Goal: Transaction & Acquisition: Purchase product/service

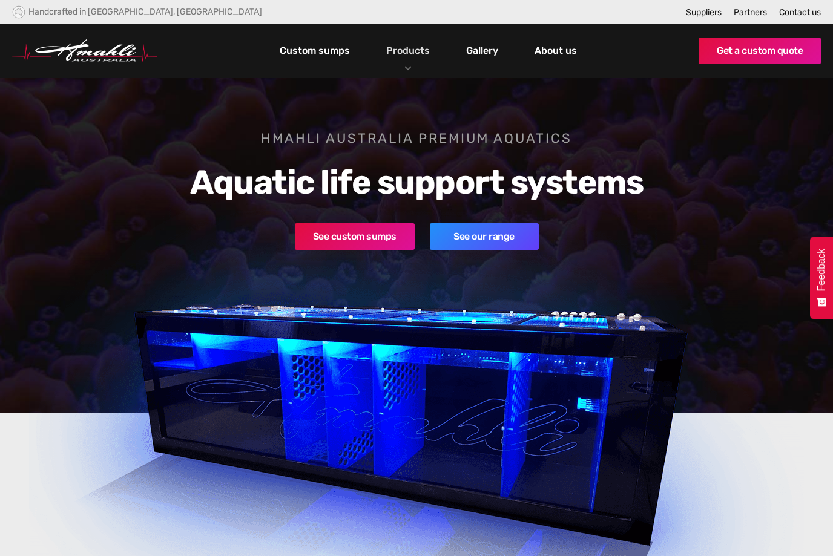
click at [406, 57] on link "Products" at bounding box center [408, 51] width 50 height 18
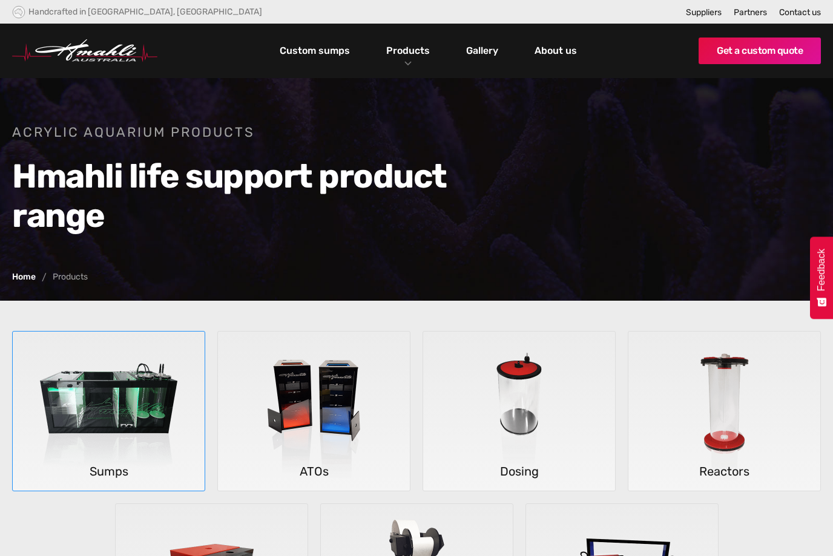
click at [91, 399] on img at bounding box center [108, 412] width 178 height 160
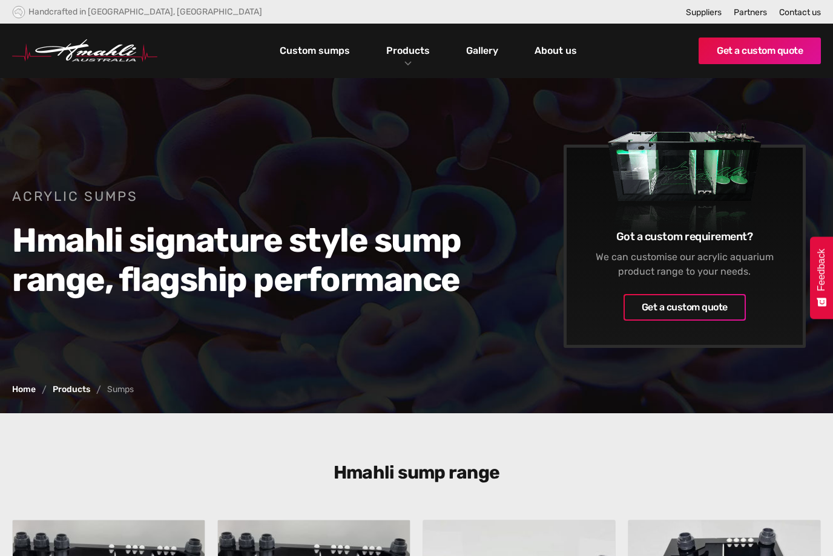
click at [9, 353] on div "Acrylic Sumps Hmahli signature style sump range, flagship performance Got a cus…" at bounding box center [416, 245] width 833 height 335
click at [803, 52] on link "Get a custom quote" at bounding box center [759, 51] width 122 height 27
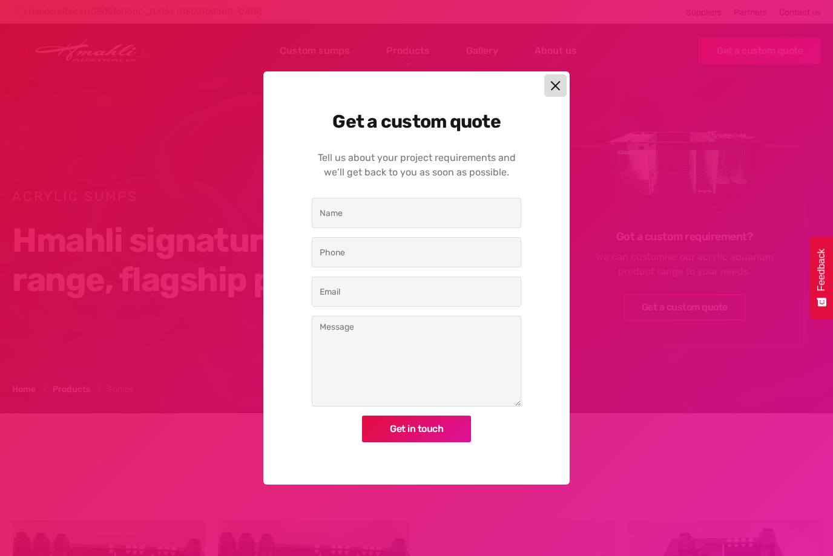
click at [559, 91] on img at bounding box center [555, 85] width 10 height 10
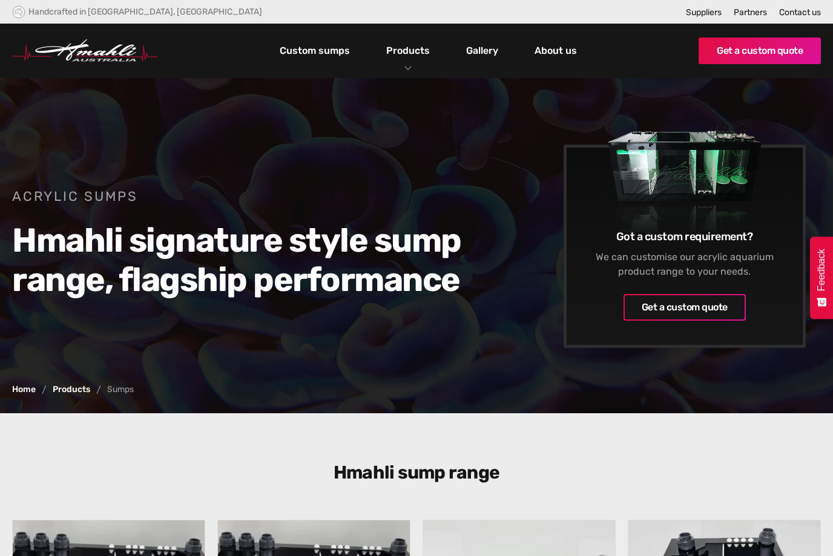
click at [411, 70] on div "Products" at bounding box center [408, 51] width 62 height 54
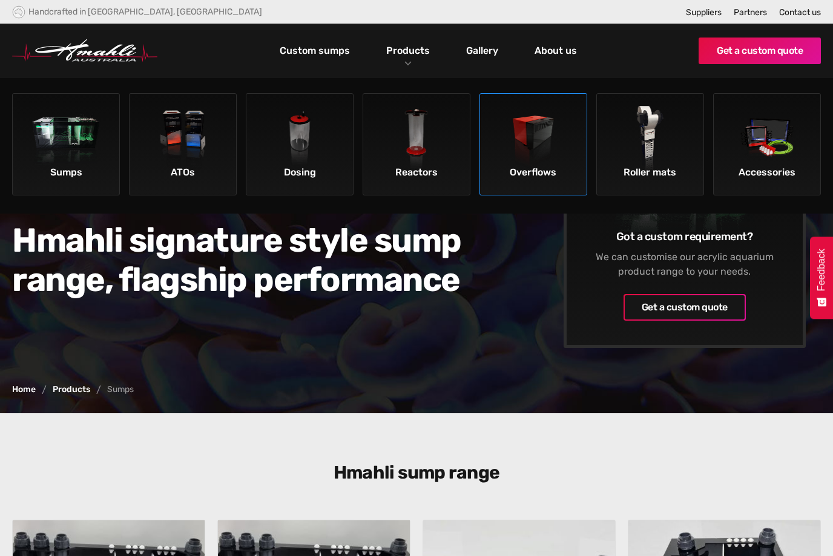
click at [557, 173] on img at bounding box center [533, 140] width 68 height 68
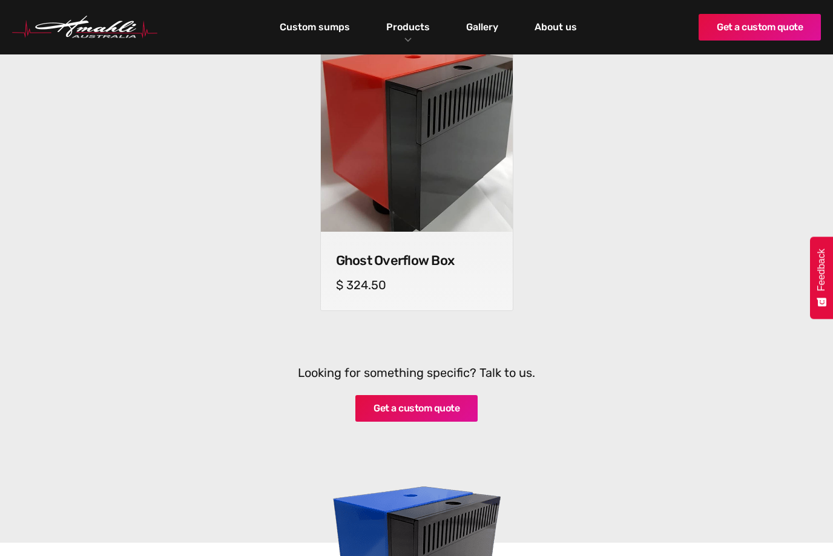
scroll to position [479, 0]
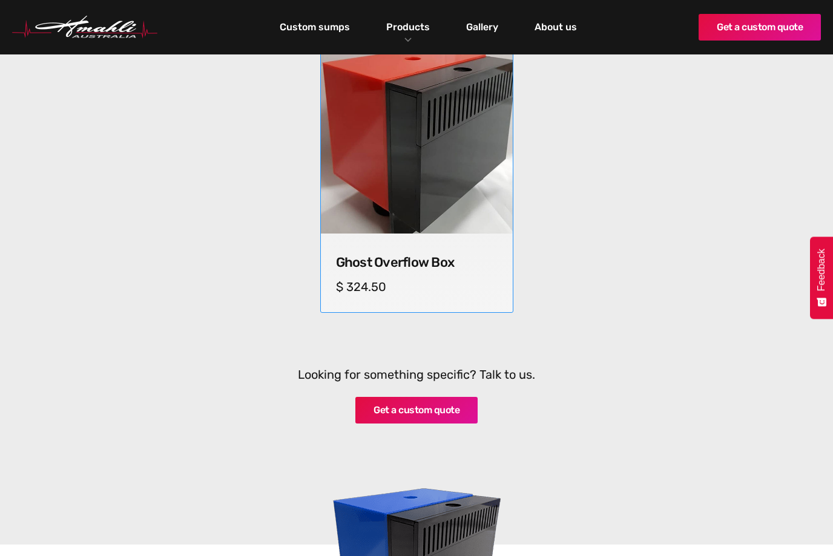
click at [476, 296] on div "Ghost Overflow Box cm (l) x cm (w) x cm (h) $ 324.50" at bounding box center [417, 273] width 192 height 79
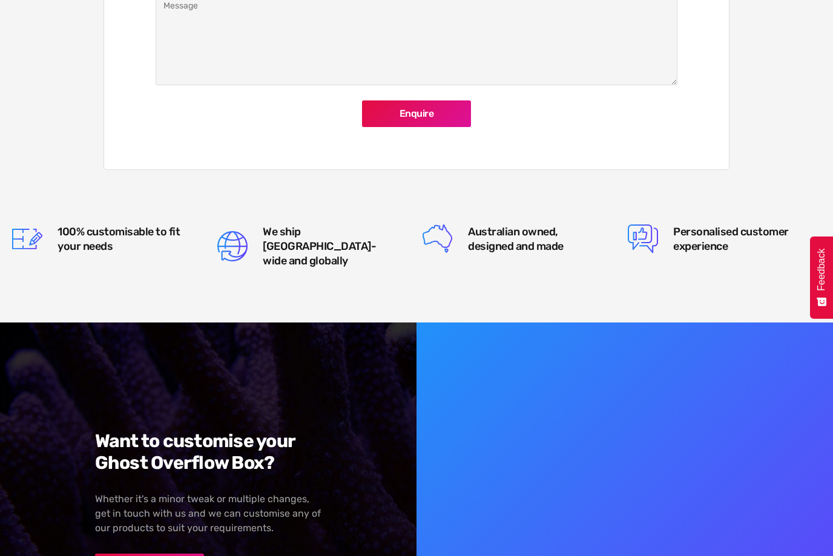
scroll to position [1166, 0]
